Goal: Task Accomplishment & Management: Manage account settings

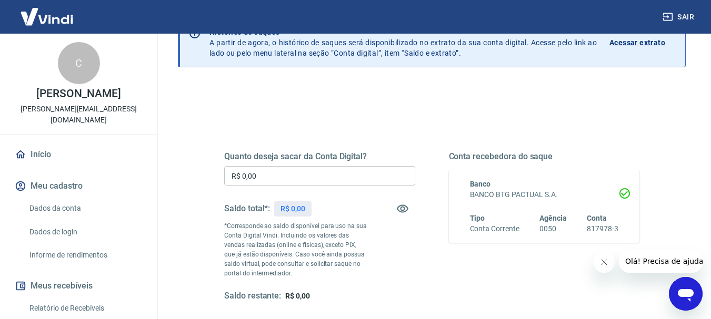
scroll to position [105, 0]
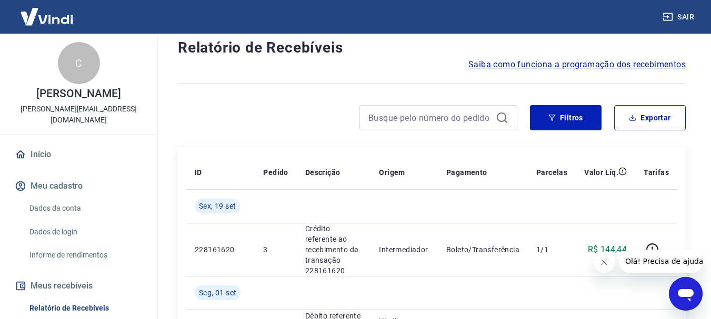
click at [68, 207] on link "Dados da conta" at bounding box center [84, 209] width 119 height 22
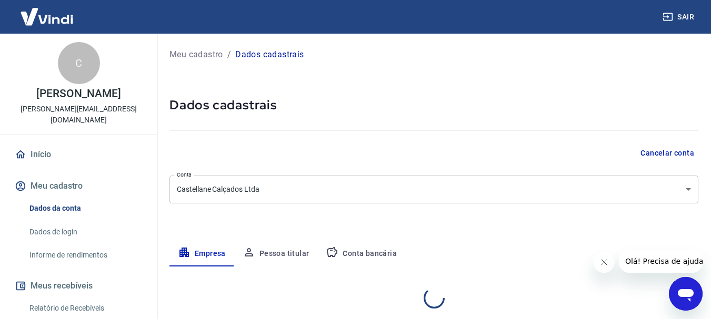
select select "SP"
select select "business"
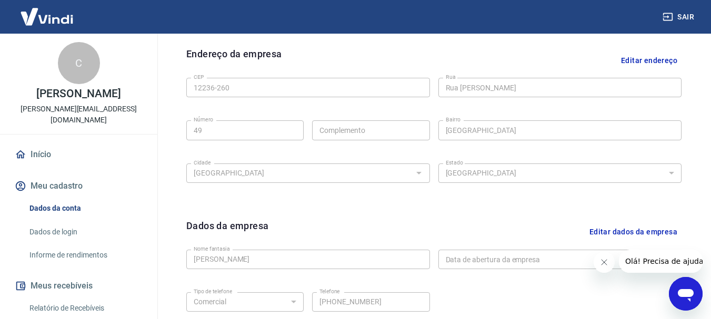
scroll to position [334, 0]
click at [51, 251] on link "Informe de rendimentos" at bounding box center [84, 256] width 119 height 22
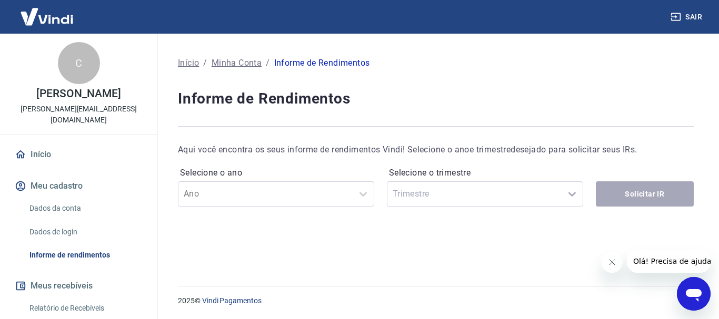
click at [52, 287] on button "Meus recebíveis" at bounding box center [79, 286] width 132 height 23
click at [46, 307] on link "Relatório de Recebíveis" at bounding box center [84, 309] width 119 height 22
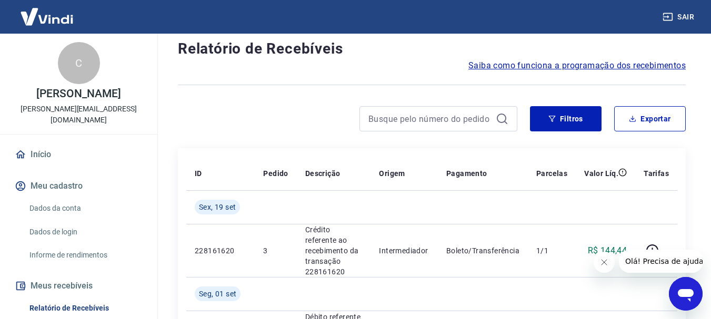
scroll to position [158, 0]
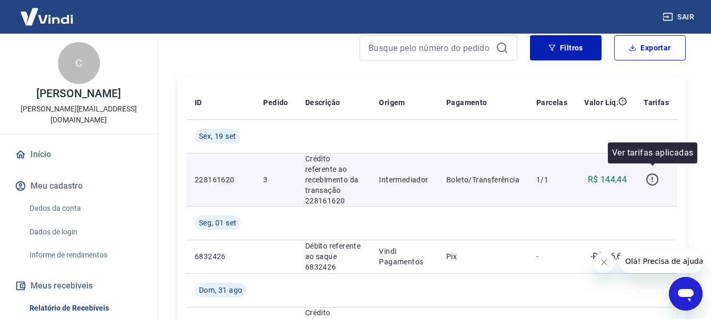
click at [653, 175] on icon "button" at bounding box center [652, 179] width 13 height 13
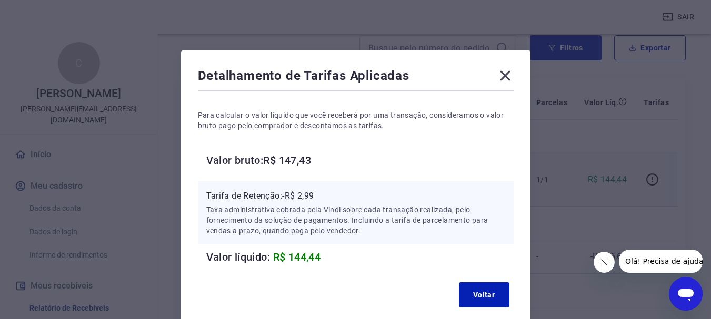
click at [505, 76] on icon at bounding box center [505, 76] width 10 height 10
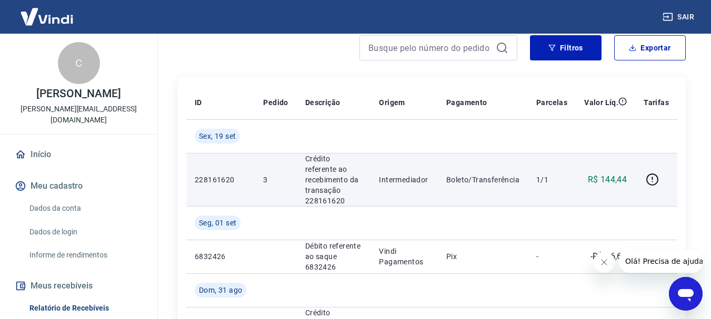
scroll to position [316, 0]
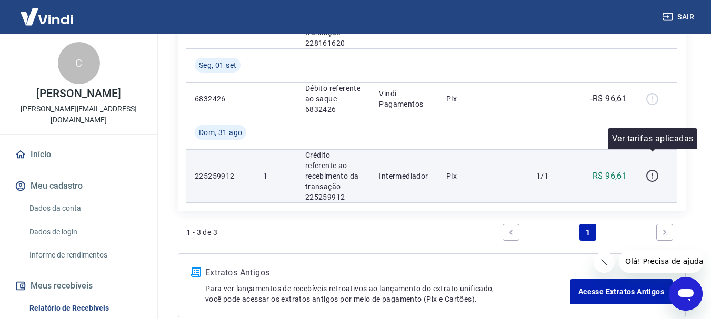
click at [652, 169] on icon "button" at bounding box center [652, 175] width 13 height 13
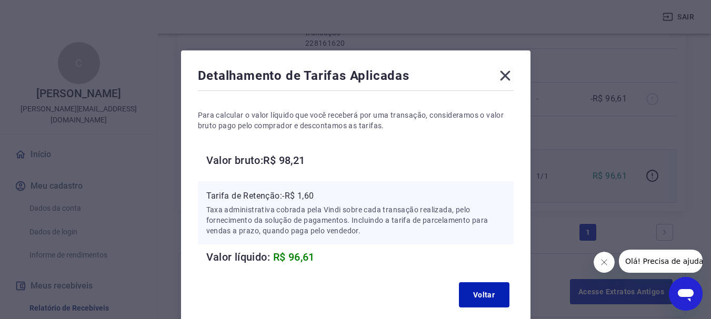
click at [508, 75] on icon at bounding box center [505, 75] width 17 height 17
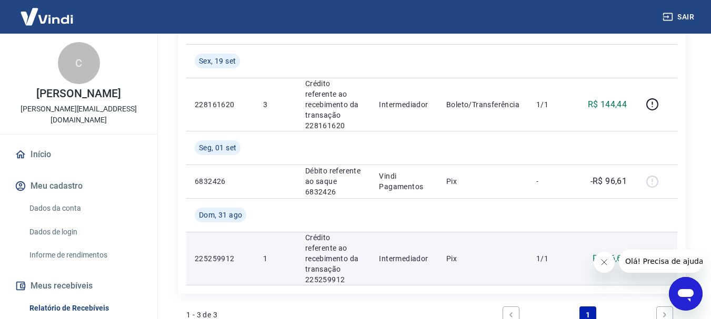
scroll to position [158, 0]
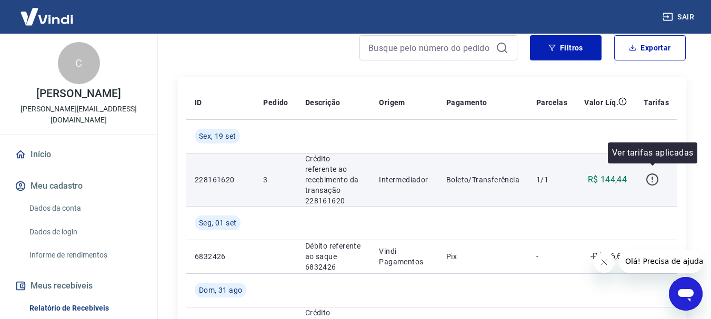
click at [654, 175] on icon "button" at bounding box center [652, 179] width 13 height 13
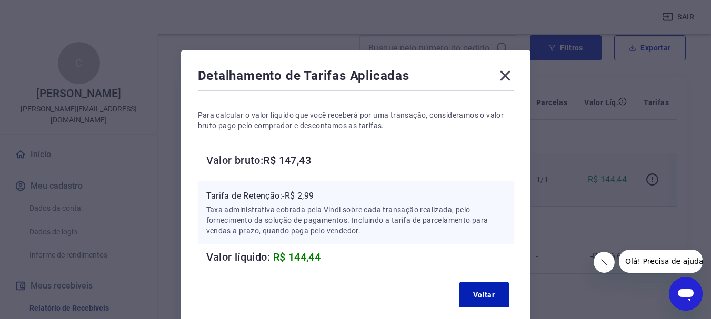
click at [508, 76] on icon at bounding box center [505, 75] width 17 height 17
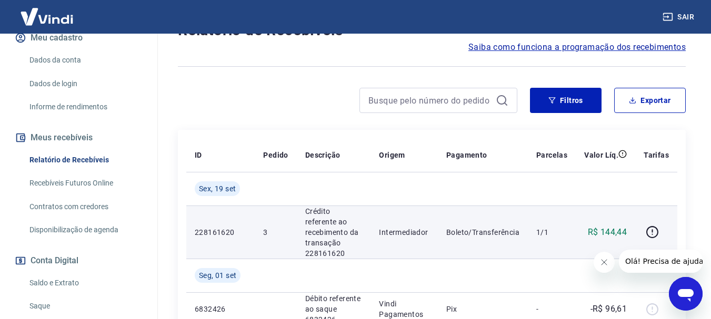
scroll to position [148, 0]
click at [52, 284] on link "Saldo e Extrato" at bounding box center [84, 284] width 119 height 22
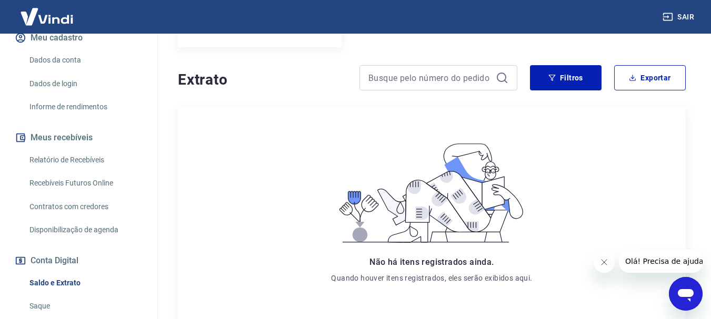
scroll to position [85, 0]
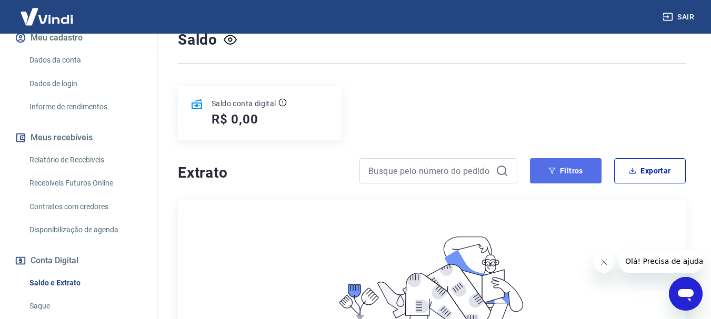
click at [554, 173] on icon "button" at bounding box center [551, 170] width 7 height 7
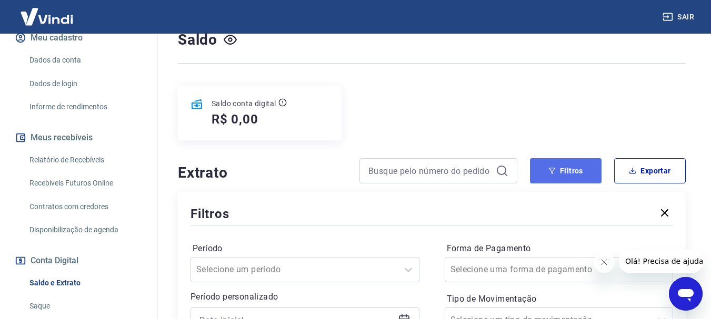
scroll to position [191, 0]
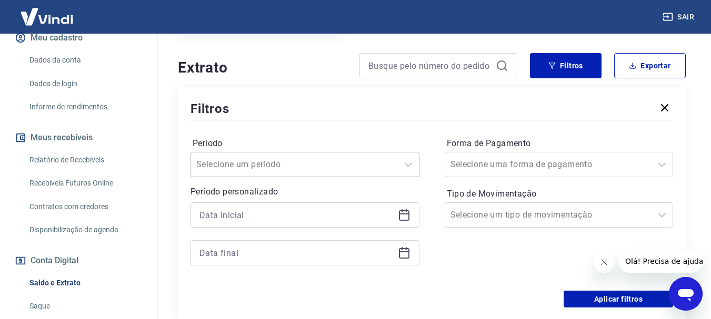
click at [396, 164] on div "Selecione um período" at bounding box center [305, 164] width 229 height 25
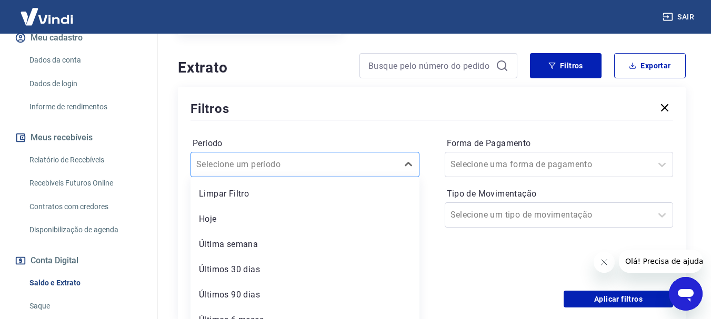
scroll to position [204, 0]
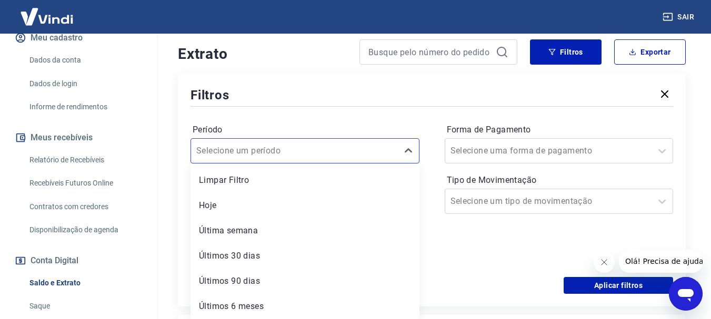
click at [223, 278] on div "Últimos 90 dias" at bounding box center [305, 281] width 229 height 21
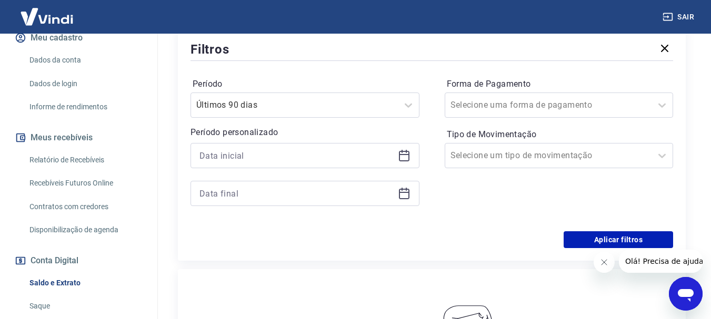
scroll to position [362, 0]
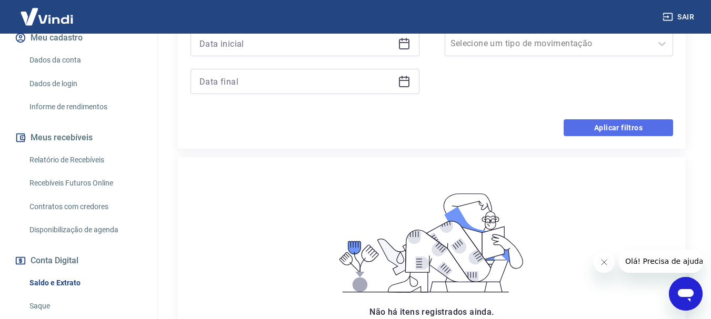
click at [605, 123] on button "Aplicar filtros" at bounding box center [618, 127] width 109 height 17
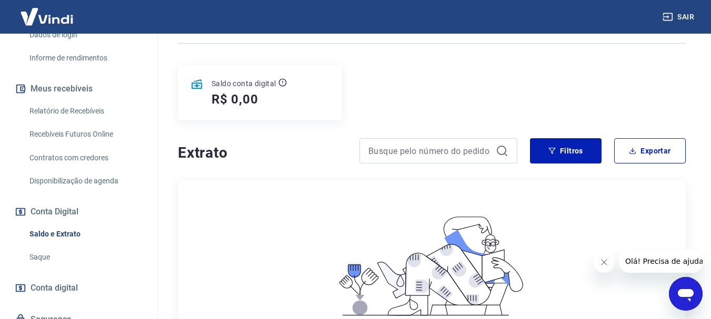
scroll to position [241, 0]
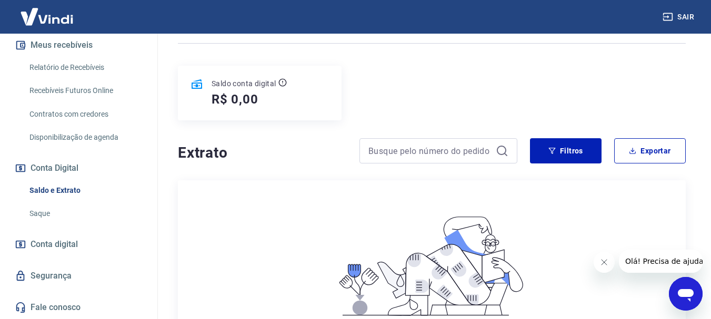
click at [42, 214] on link "Saque" at bounding box center [84, 214] width 119 height 22
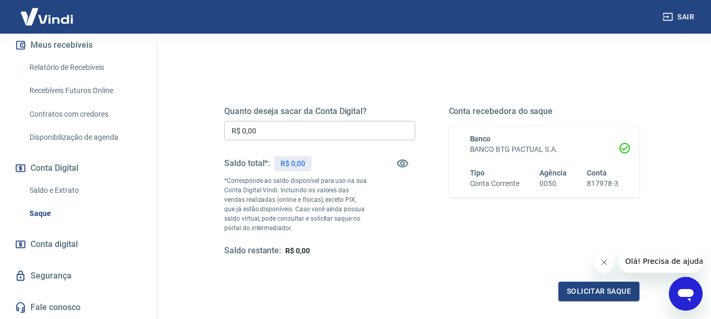
scroll to position [211, 0]
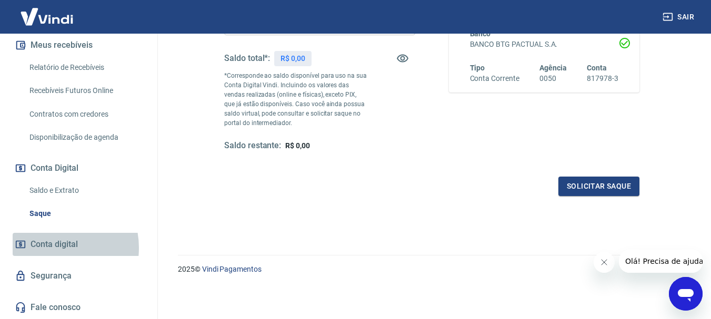
click at [51, 248] on span "Conta digital" at bounding box center [54, 244] width 47 height 15
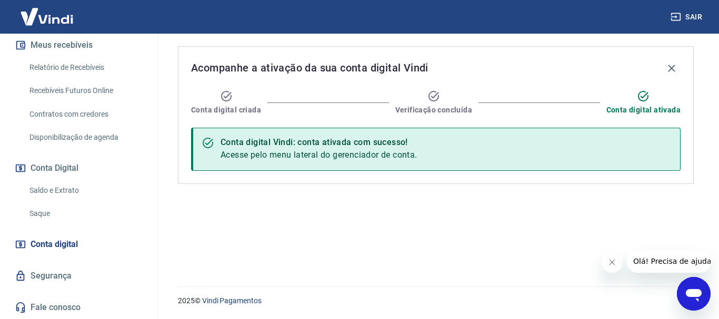
click at [44, 273] on link "Segurança" at bounding box center [79, 276] width 132 height 23
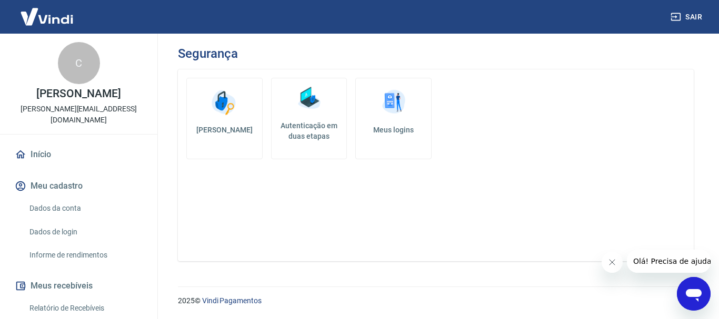
click at [38, 154] on link "Início" at bounding box center [79, 154] width 132 height 23
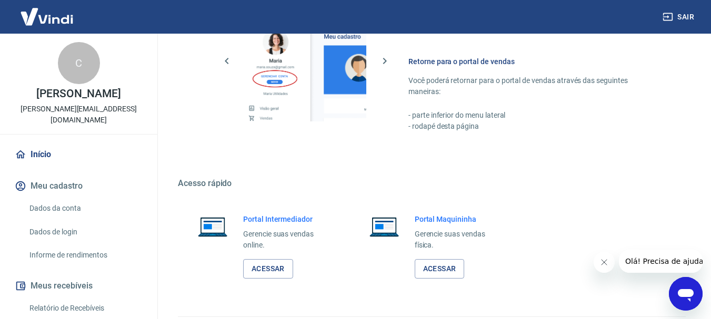
scroll to position [544, 0]
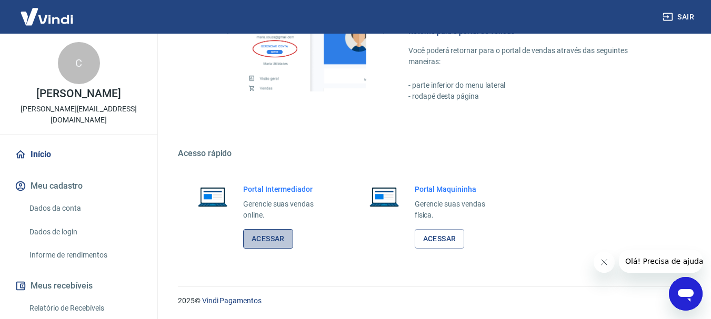
click at [265, 232] on link "Acessar" at bounding box center [268, 238] width 50 height 19
